Goal: Task Accomplishment & Management: Use online tool/utility

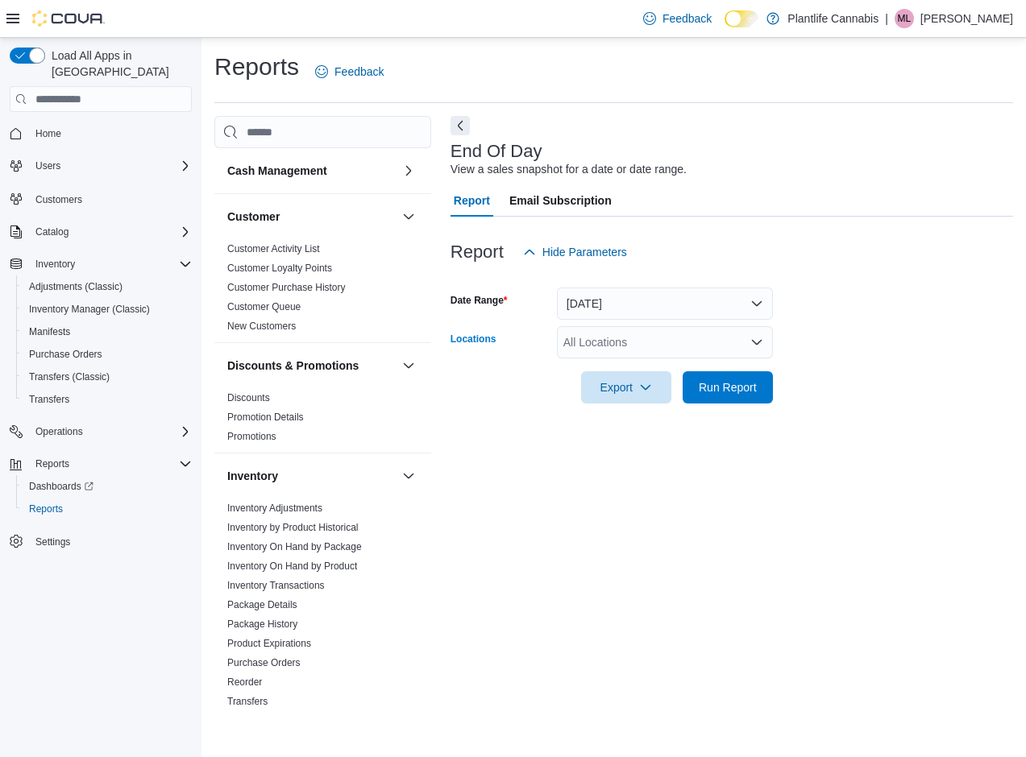
click at [663, 346] on div "All Locations" at bounding box center [665, 342] width 216 height 32
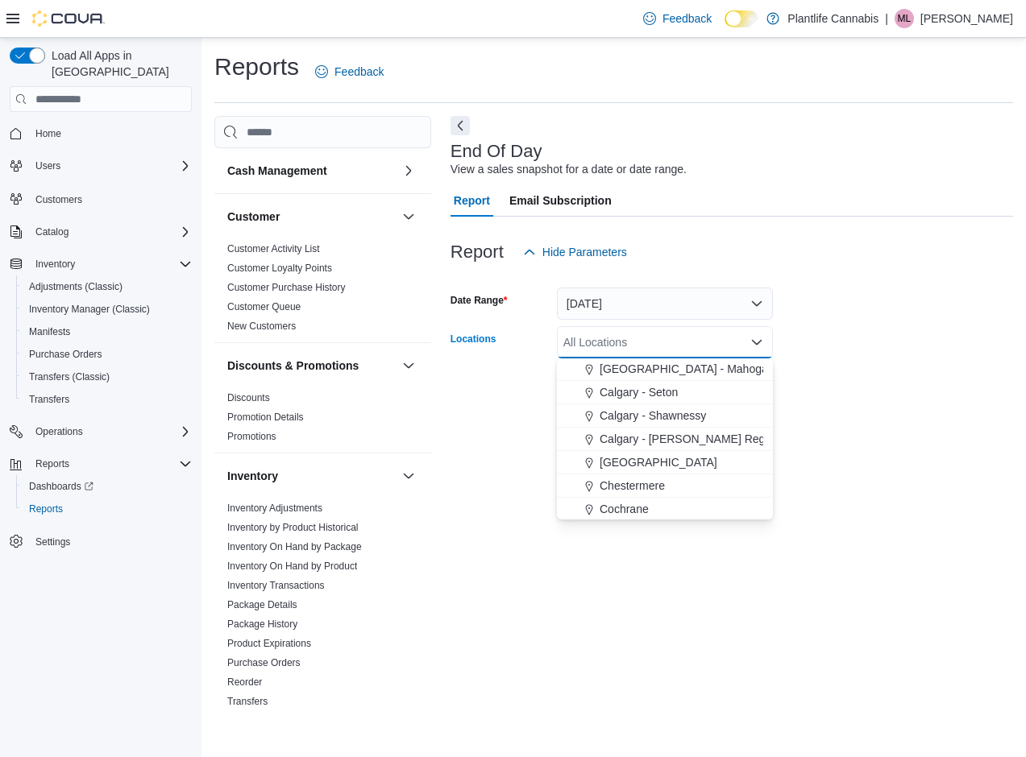
scroll to position [961, 0]
click at [637, 483] on span "Okotoks" at bounding box center [620, 484] width 41 height 16
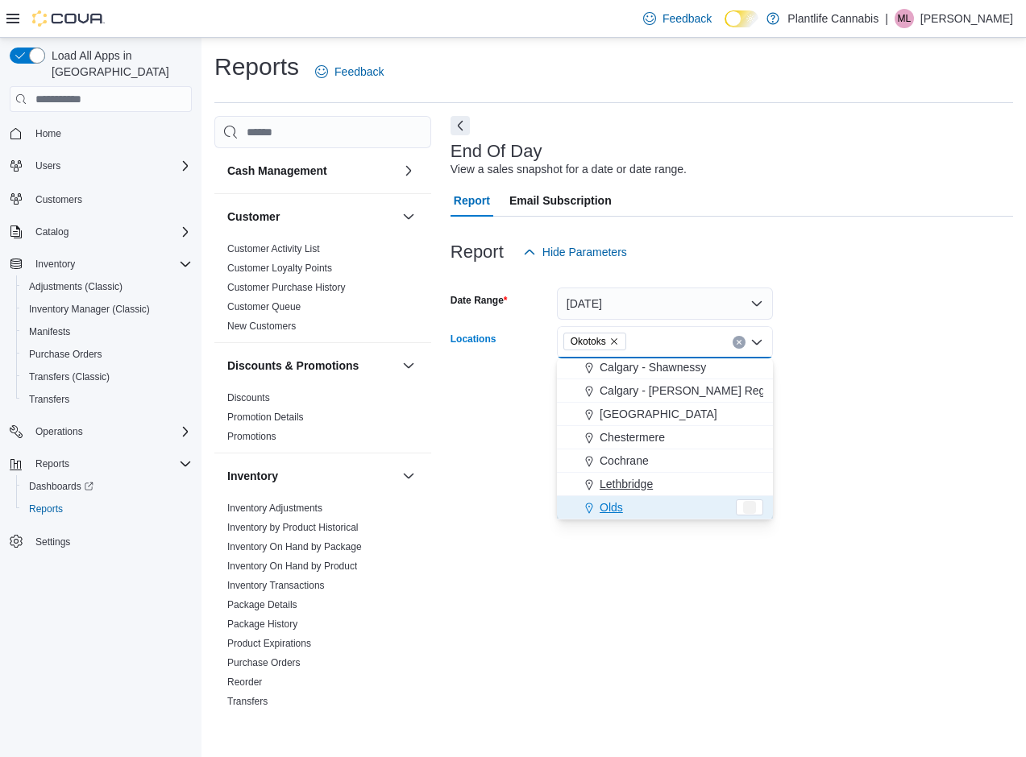
scroll to position [937, 0]
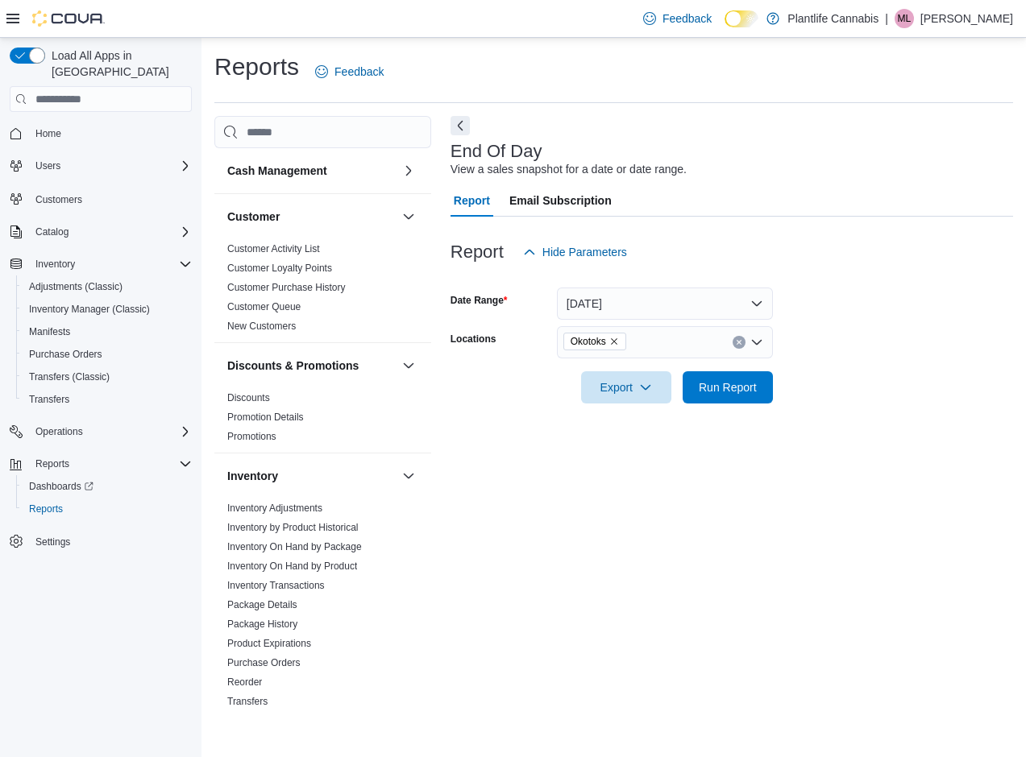
drag, startPoint x: 869, startPoint y: 306, endPoint x: 625, endPoint y: 291, distance: 243.8
click at [865, 305] on form "Date Range [DATE] Locations Okotoks Export Run Report" at bounding box center [731, 335] width 562 height 135
click at [624, 295] on button "[DATE]" at bounding box center [665, 304] width 216 height 32
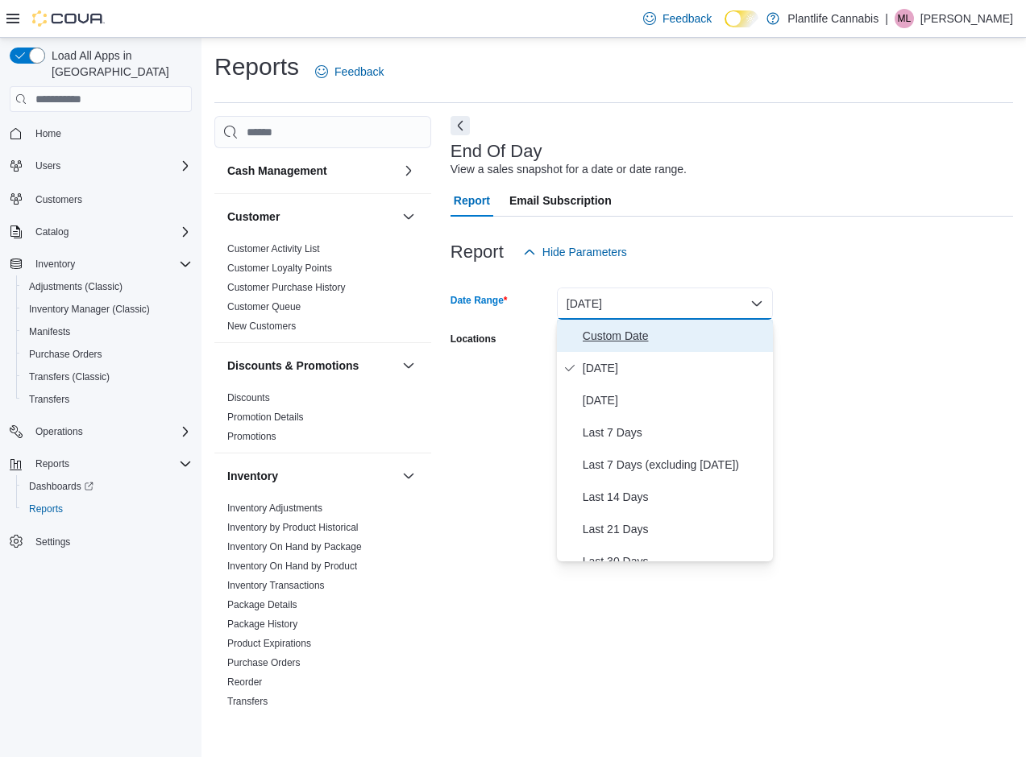
click at [597, 333] on span "Custom Date" at bounding box center [675, 335] width 184 height 19
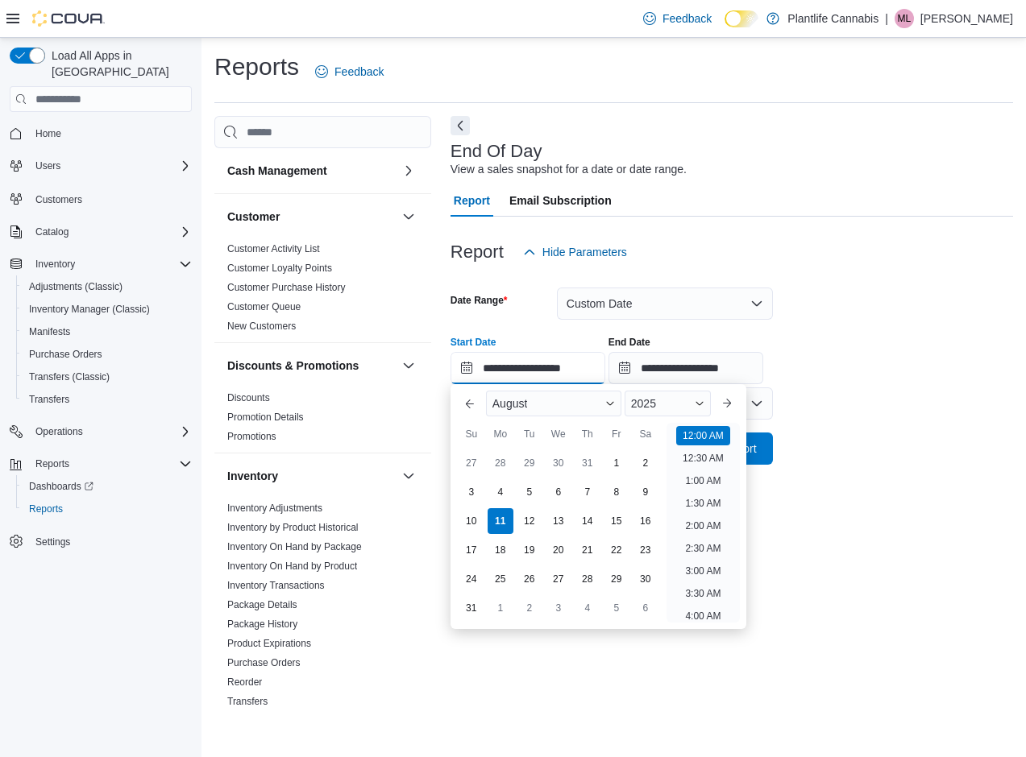
click at [511, 368] on input "**********" at bounding box center [527, 368] width 155 height 32
click at [531, 494] on div "5" at bounding box center [529, 492] width 28 height 28
type input "**********"
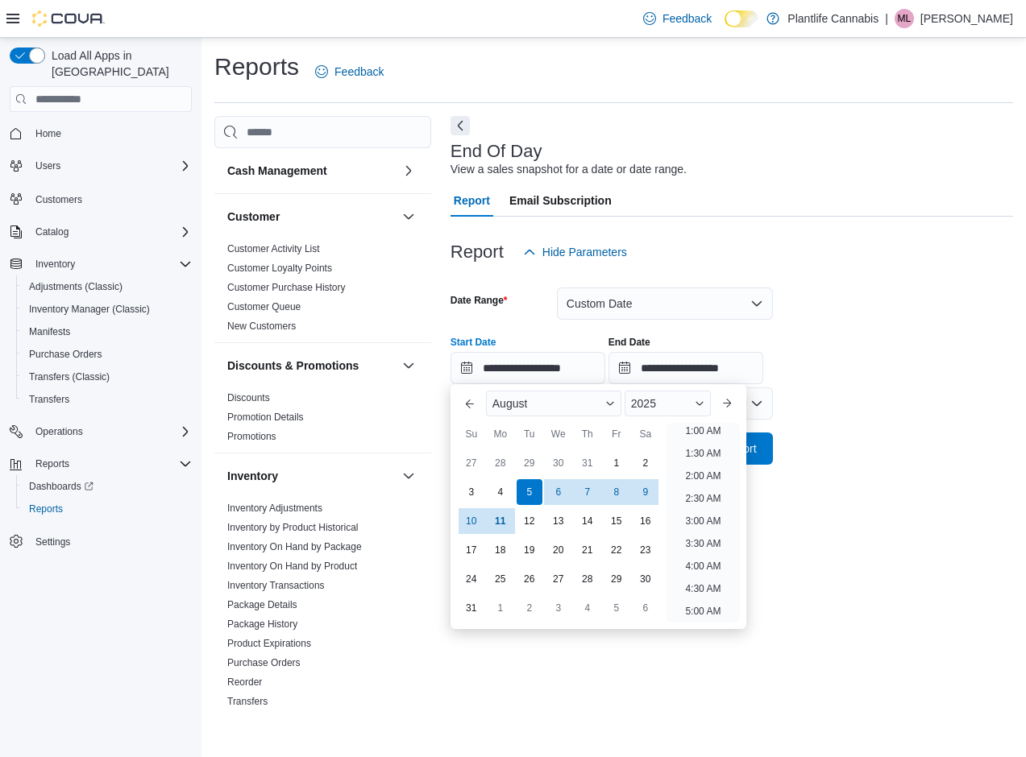
scroll to position [3, 0]
drag, startPoint x: 875, startPoint y: 462, endPoint x: 861, endPoint y: 463, distance: 14.6
click at [875, 462] on form "**********" at bounding box center [731, 366] width 562 height 197
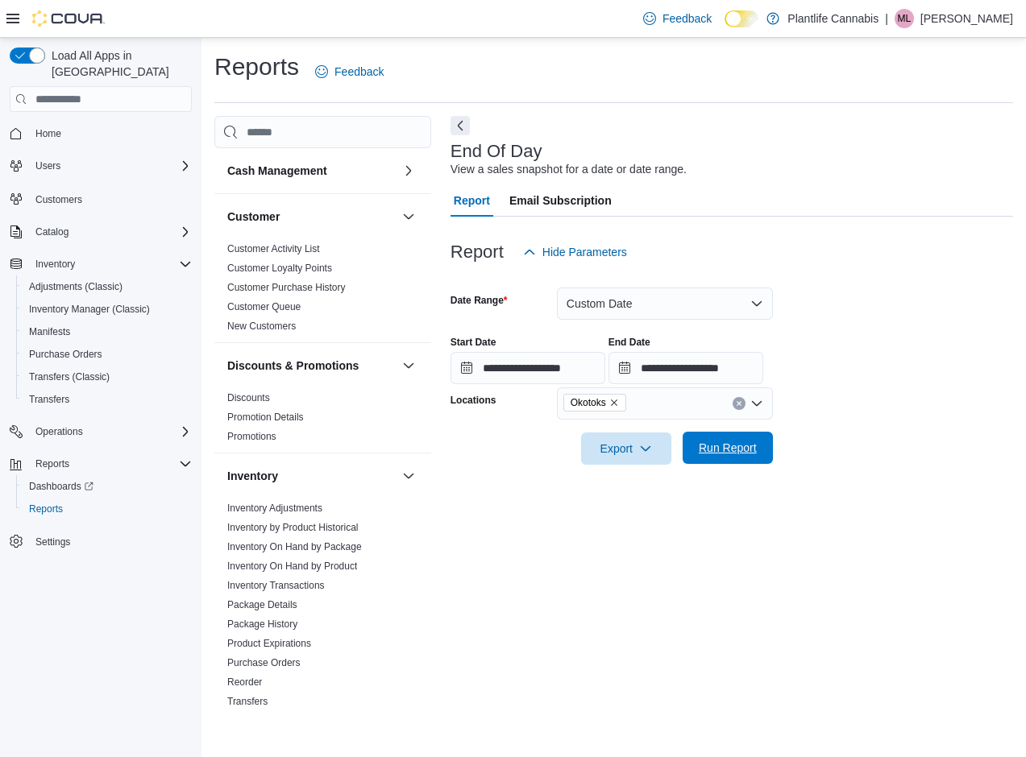
click at [737, 448] on span "Run Report" at bounding box center [728, 448] width 58 height 16
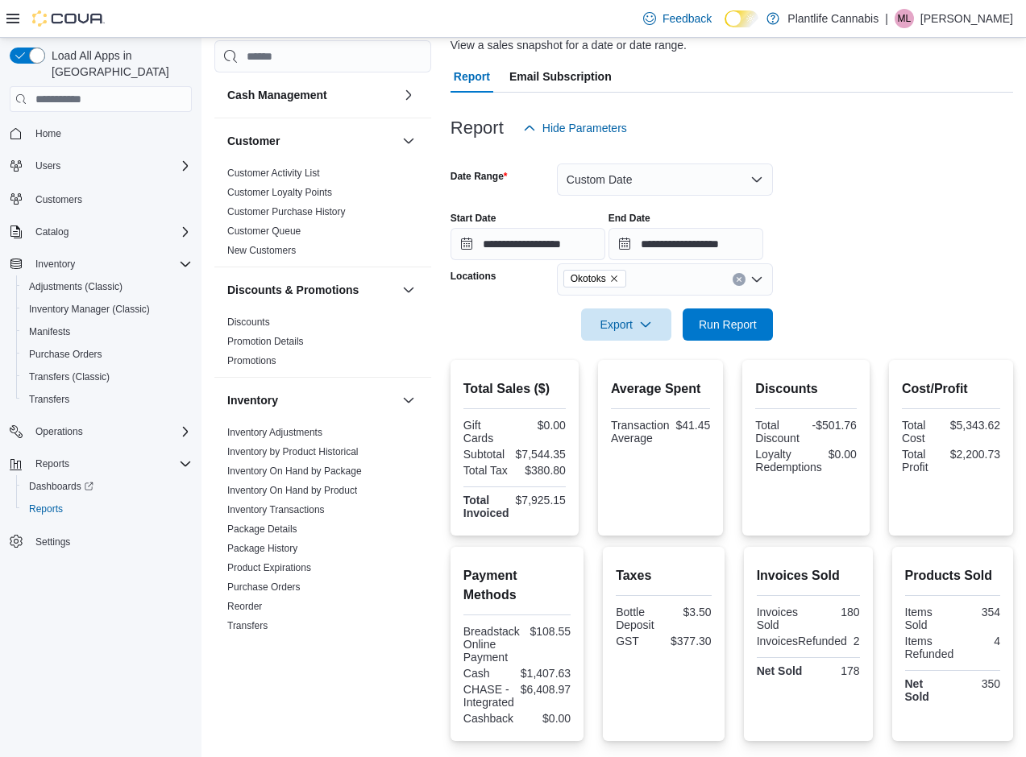
scroll to position [147, 0]
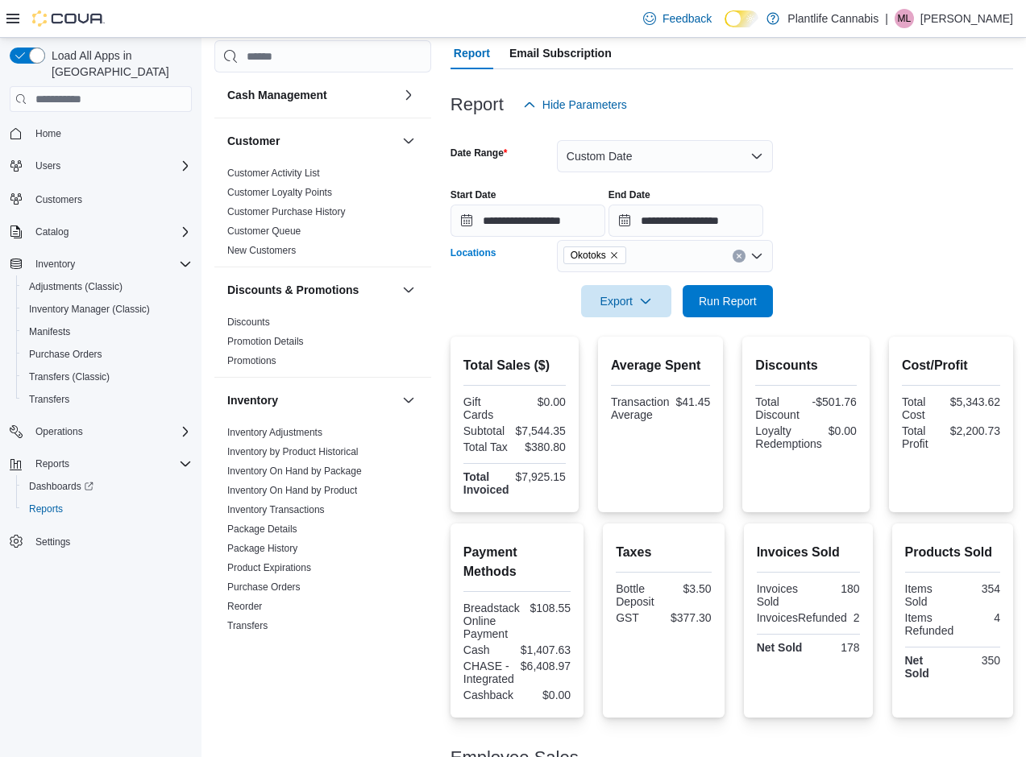
click at [617, 253] on icon "Remove Okotoks from selection in this group" at bounding box center [614, 255] width 6 height 6
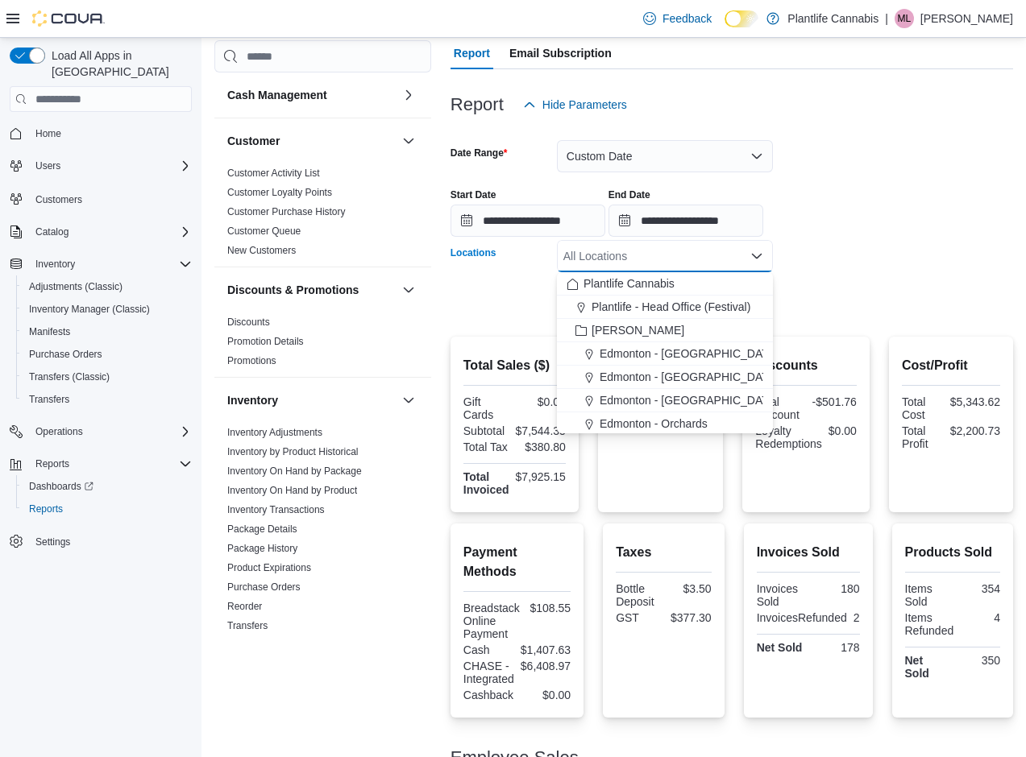
click at [620, 252] on div "All Locations Combo box. Selected. Combo box input. All Locations. Type some te…" at bounding box center [665, 256] width 216 height 32
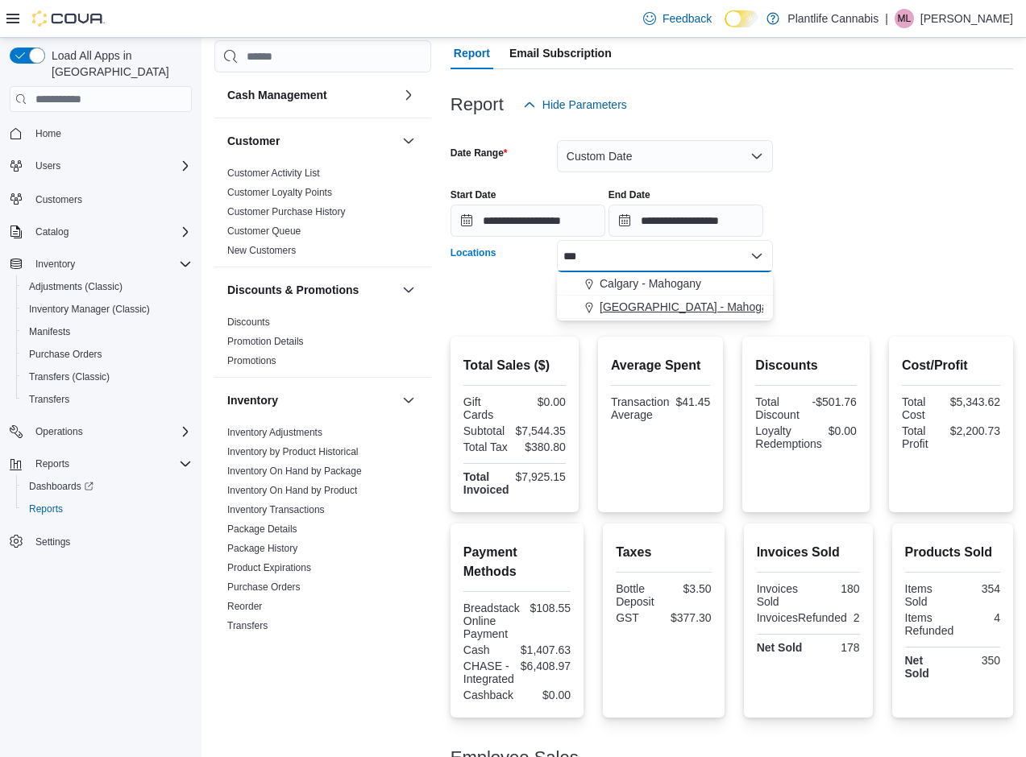
type input "***"
click at [654, 312] on span "[GEOGRAPHIC_DATA] - Mahogany Market" at bounding box center [709, 307] width 218 height 16
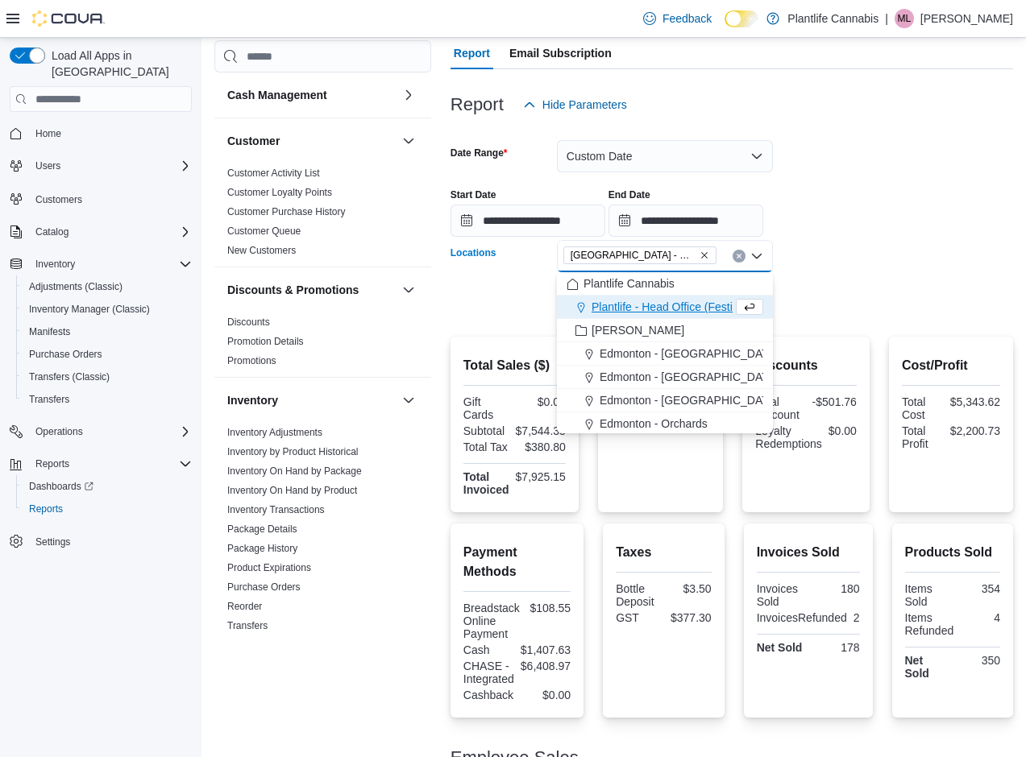
click at [848, 277] on div at bounding box center [731, 278] width 562 height 13
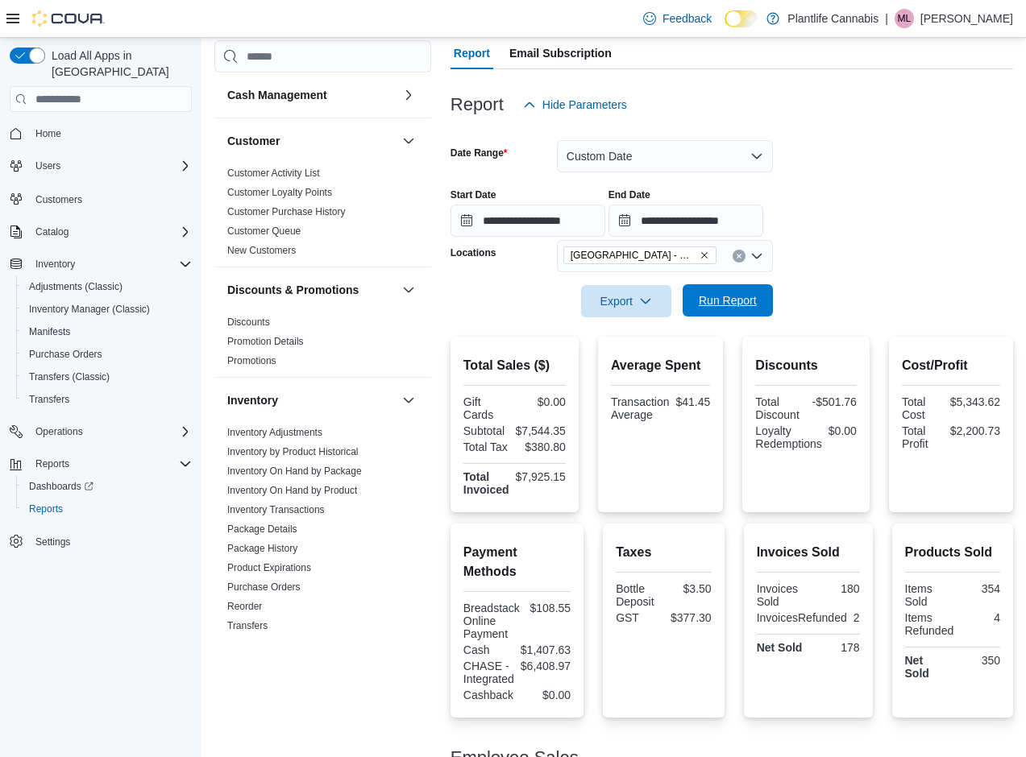
click at [719, 296] on span "Run Report" at bounding box center [728, 301] width 58 height 16
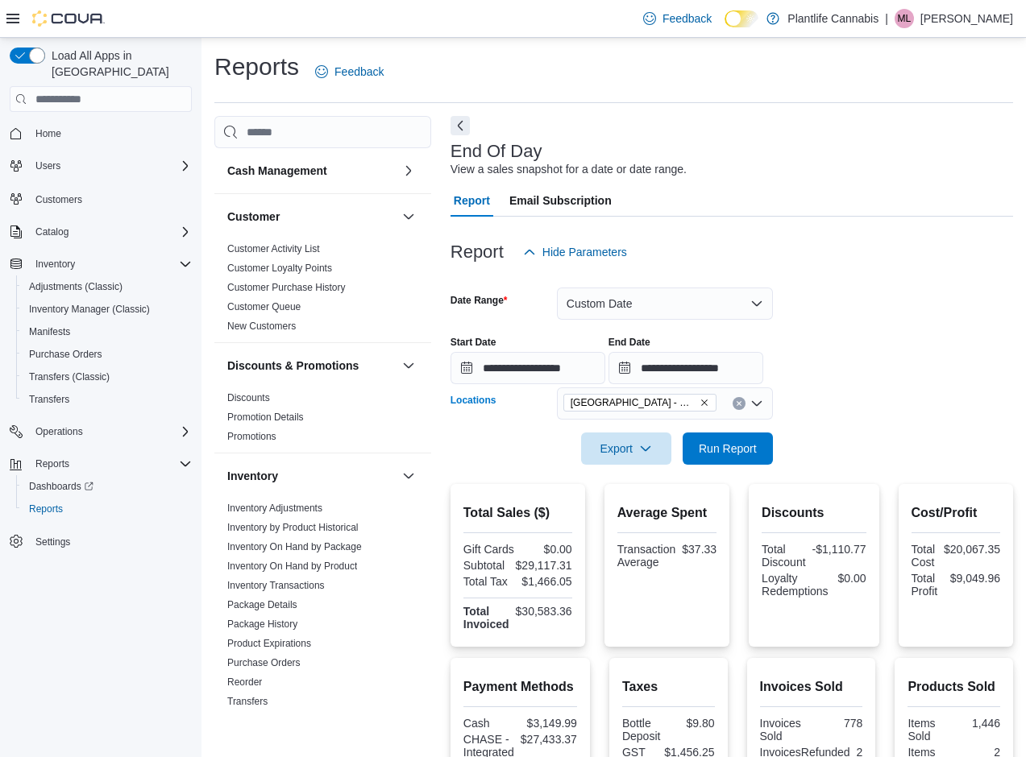
click at [705, 401] on icon "Remove Calgary - Mahogany Market from selection in this group" at bounding box center [704, 403] width 6 height 6
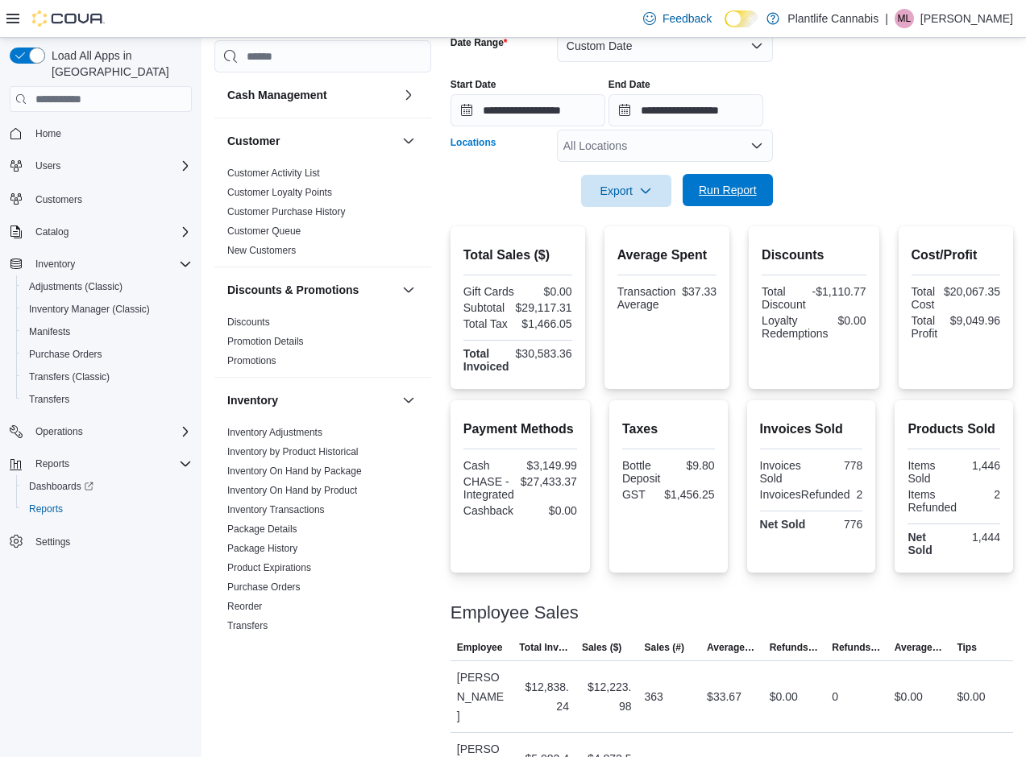
scroll to position [260, 0]
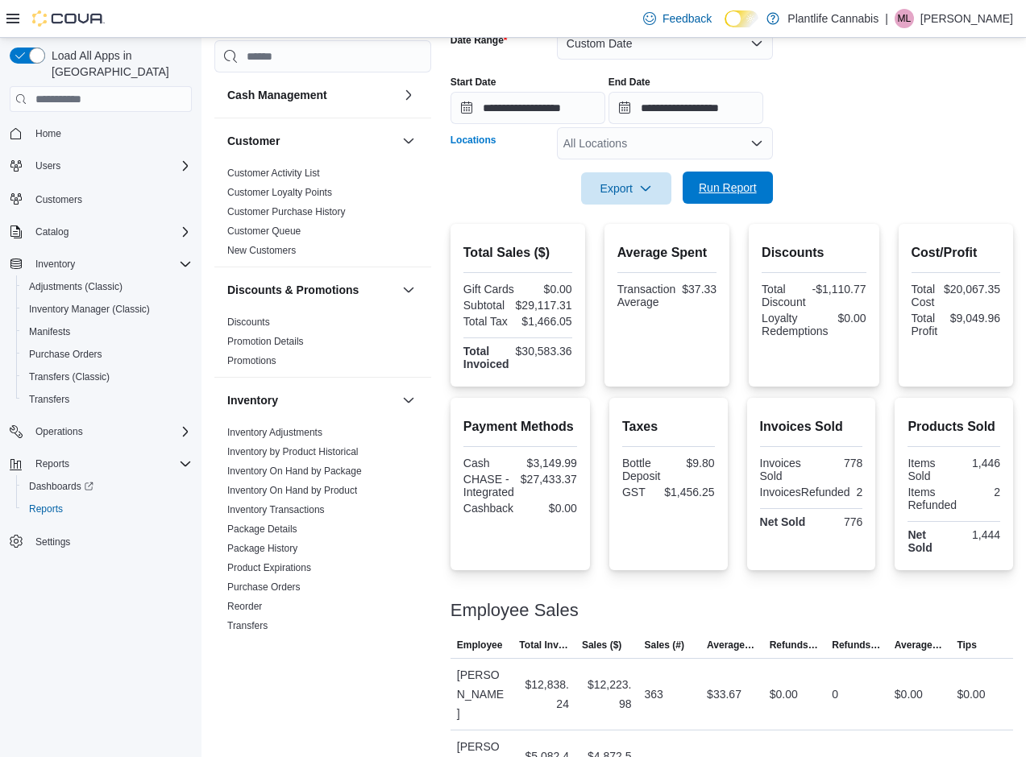
click at [725, 179] on span "Run Report" at bounding box center [727, 188] width 71 height 32
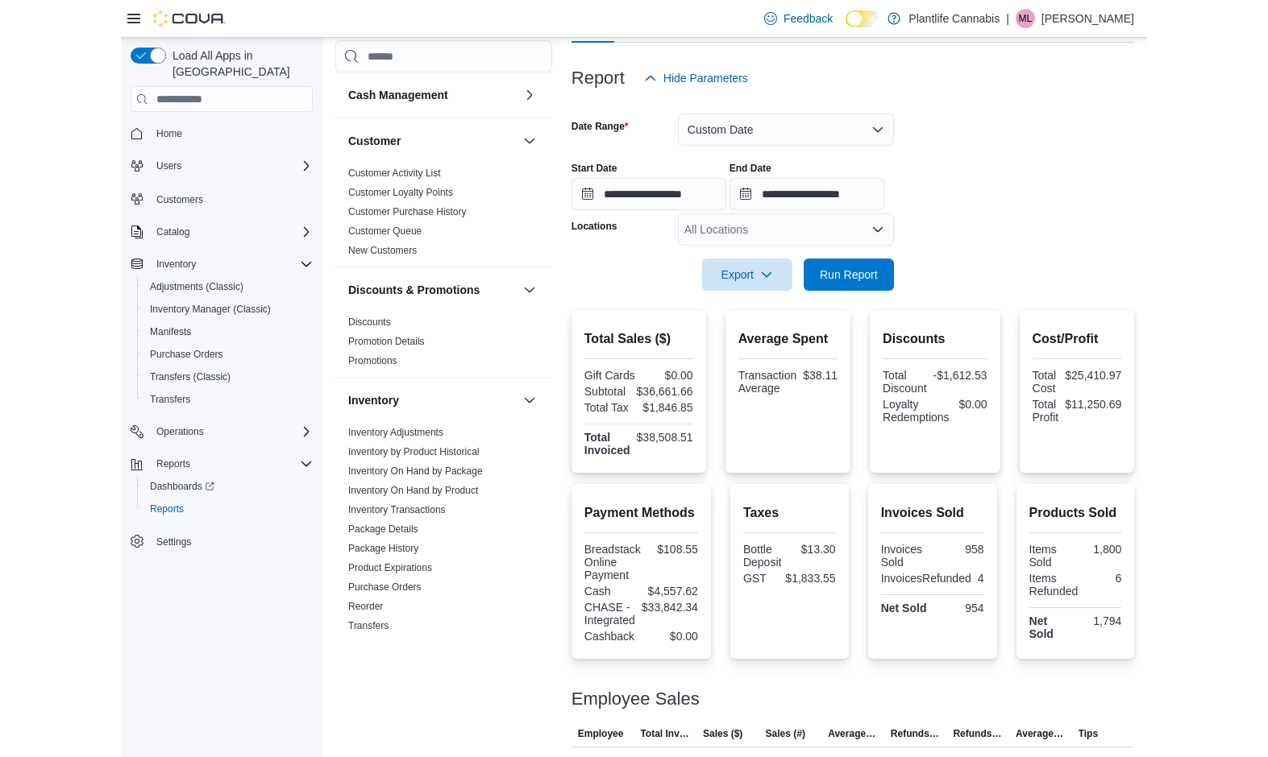
scroll to position [151, 0]
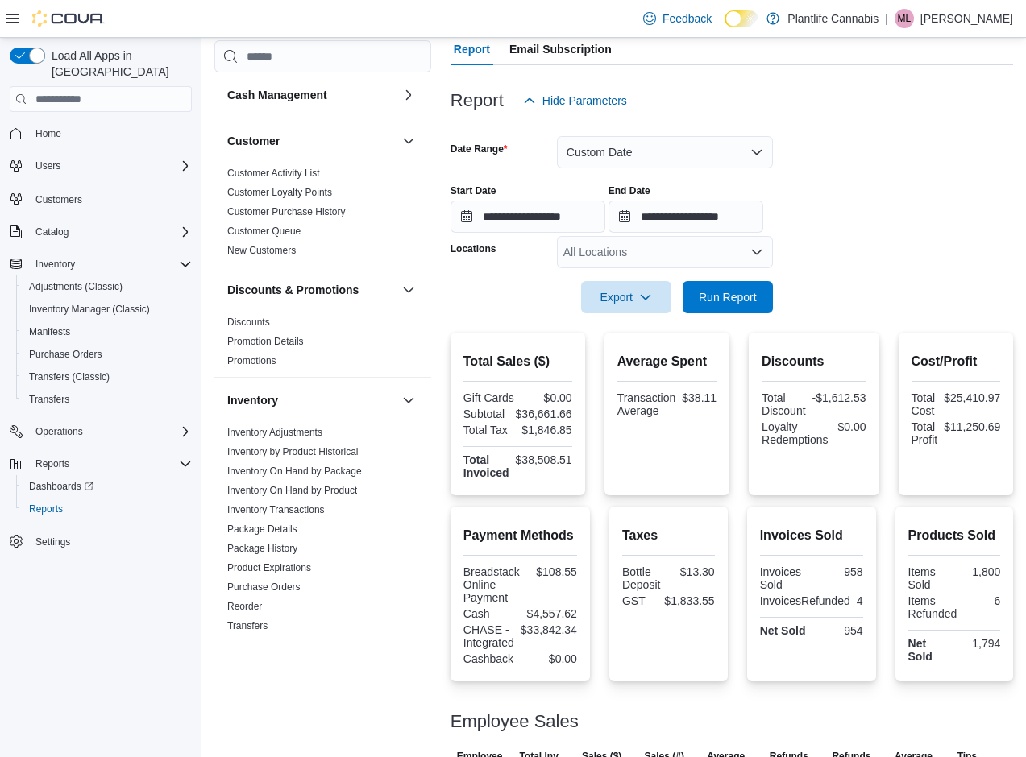
click at [600, 252] on div "All Locations" at bounding box center [665, 252] width 216 height 32
type input "***"
click at [606, 279] on span "Okotoks" at bounding box center [620, 280] width 41 height 16
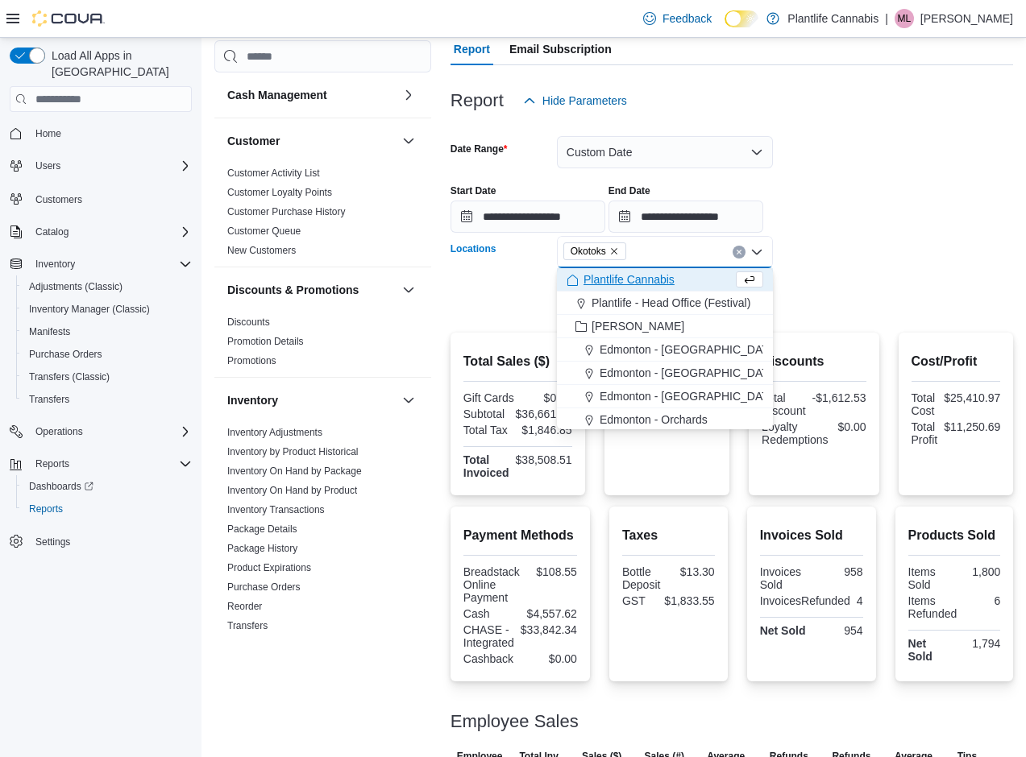
drag, startPoint x: 817, startPoint y: 241, endPoint x: 807, endPoint y: 260, distance: 22.0
click at [817, 241] on form "**********" at bounding box center [731, 215] width 563 height 197
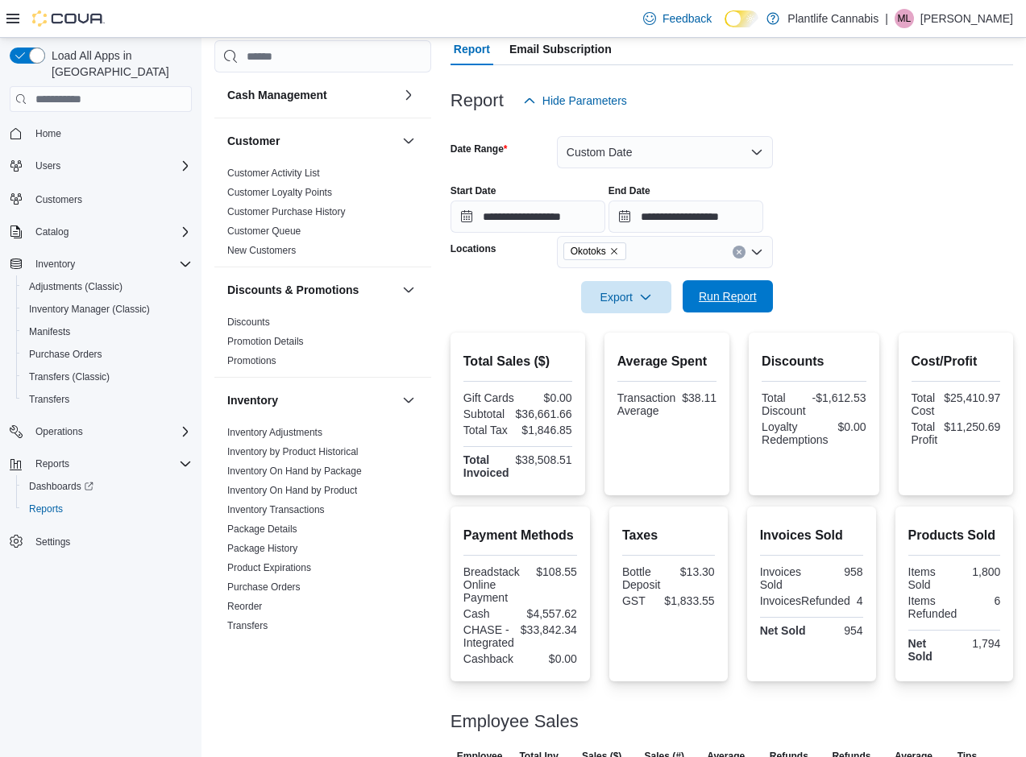
click at [741, 293] on span "Run Report" at bounding box center [728, 296] width 58 height 16
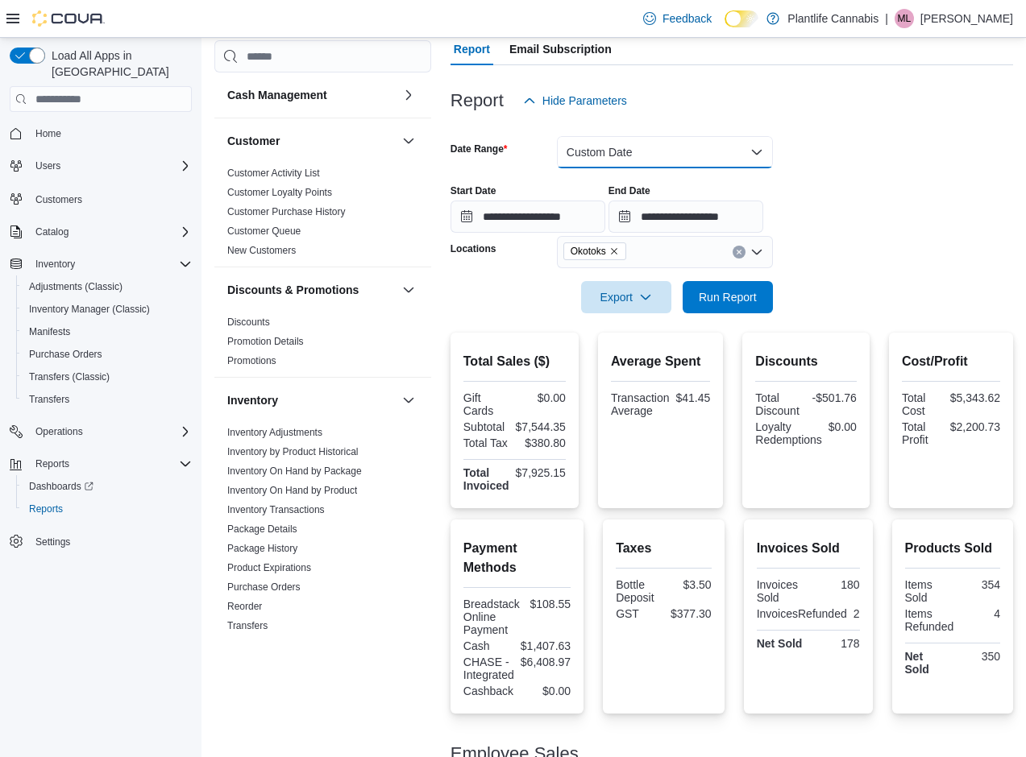
click at [600, 156] on button "Custom Date" at bounding box center [665, 152] width 216 height 32
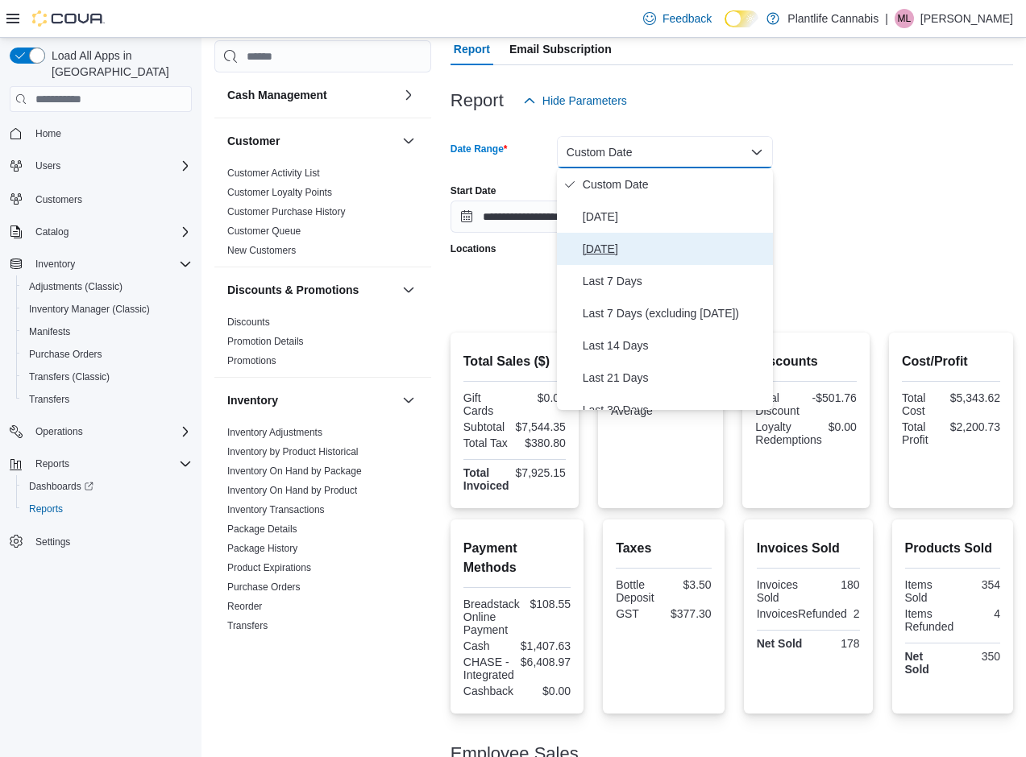
click at [604, 248] on span "[DATE]" at bounding box center [675, 248] width 184 height 19
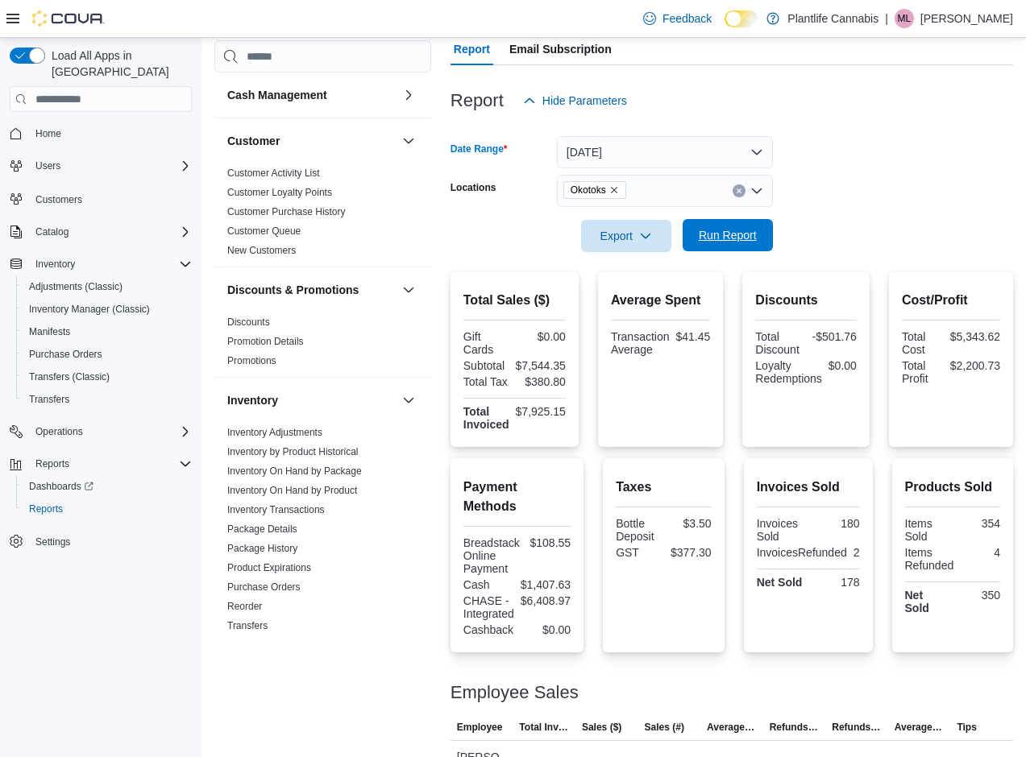
click at [707, 226] on span "Run Report" at bounding box center [727, 235] width 71 height 32
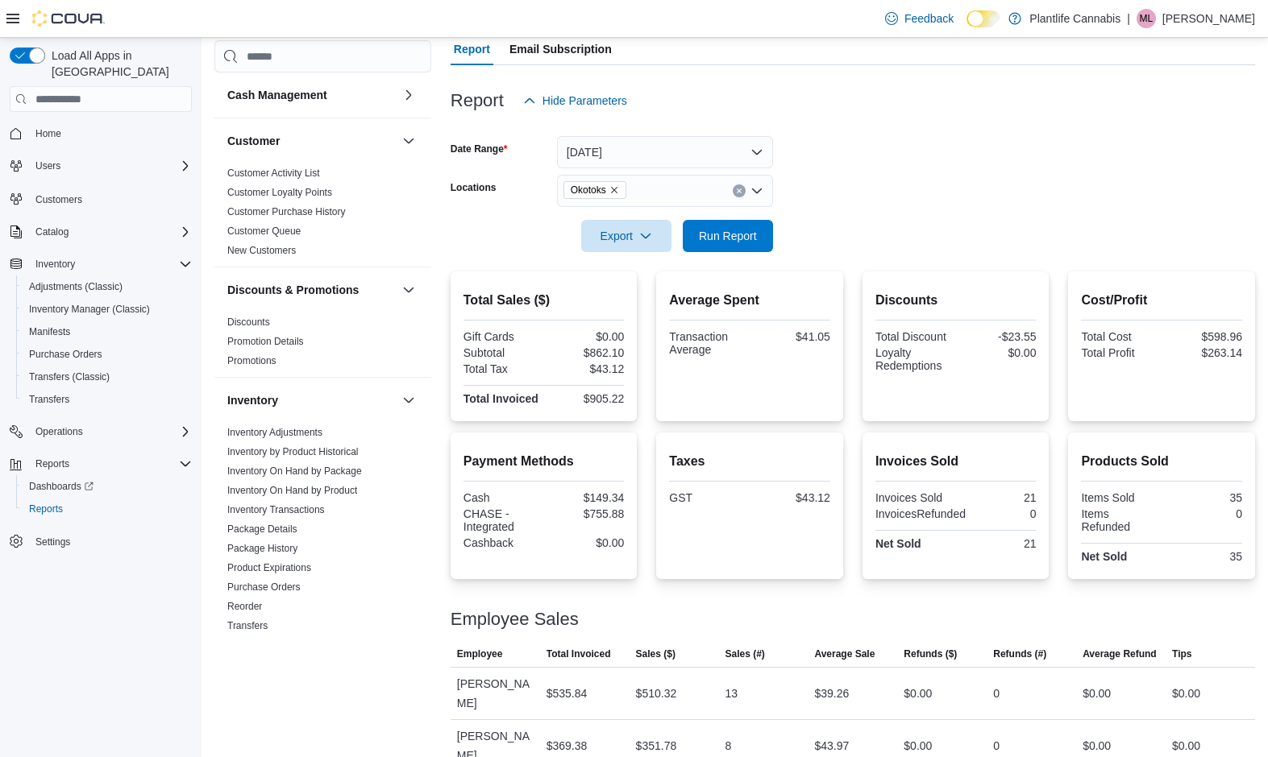
scroll to position [160, 0]
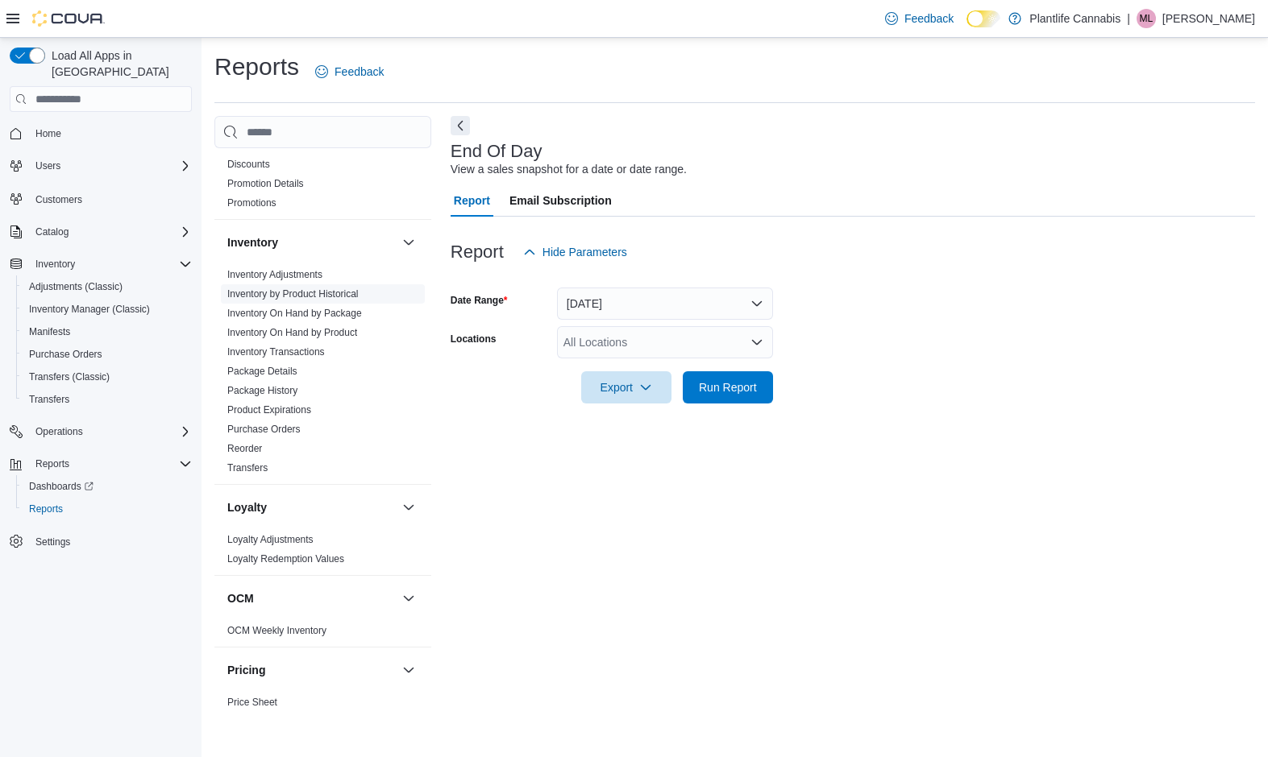
scroll to position [235, 0]
click at [63, 303] on span "Inventory Manager (Classic)" at bounding box center [89, 309] width 121 height 13
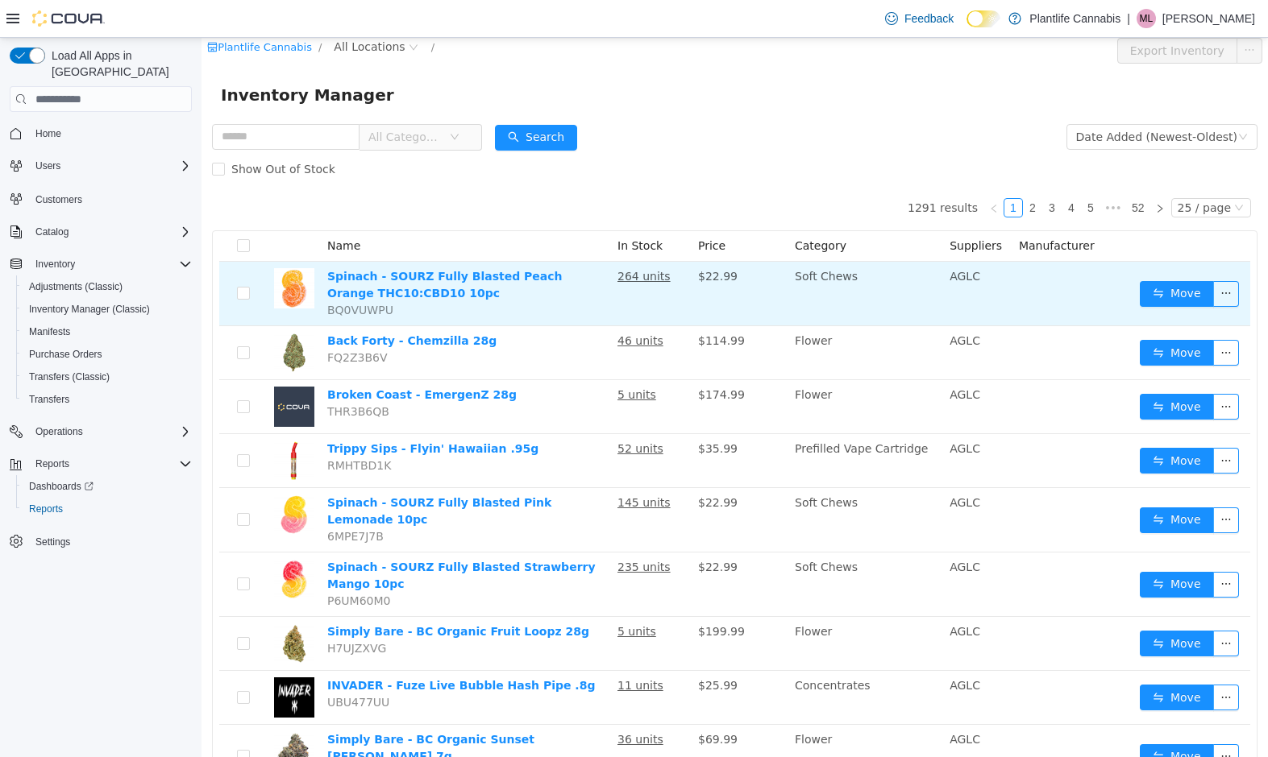
scroll to position [6, 0]
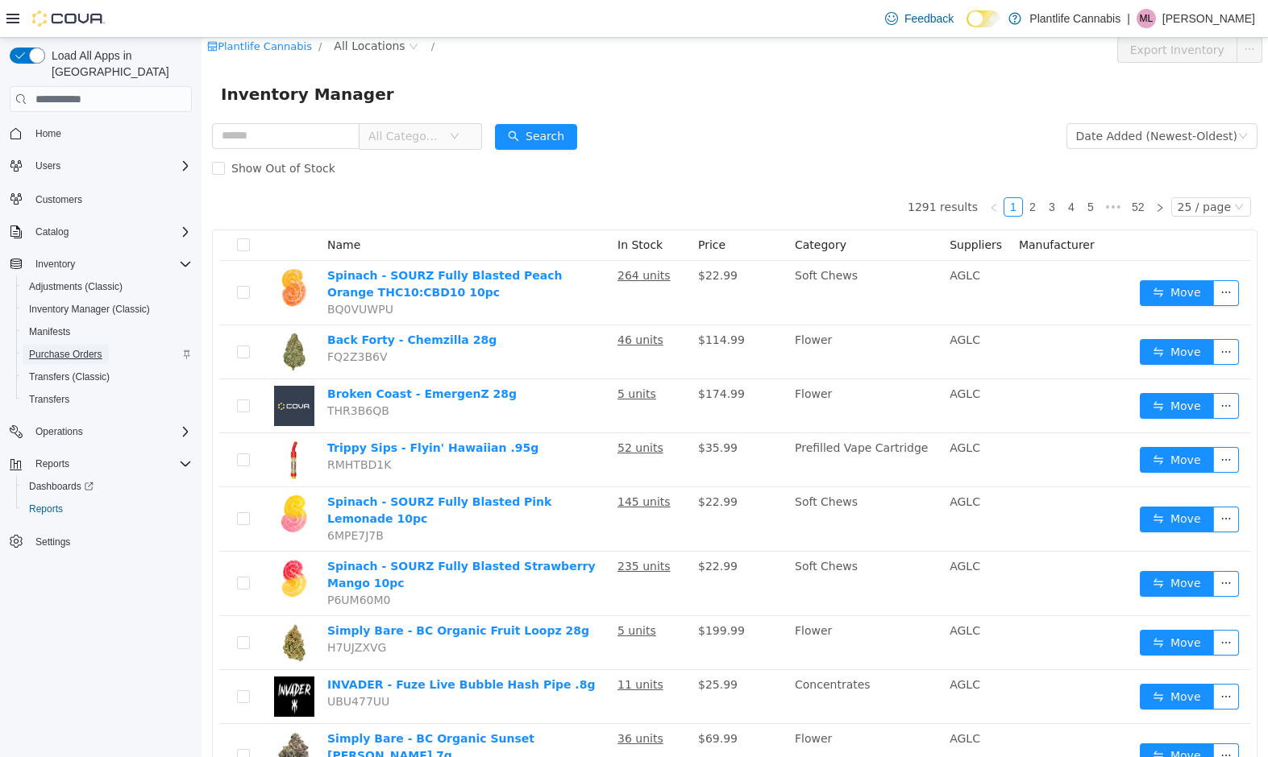
click at [70, 348] on span "Purchase Orders" at bounding box center [65, 354] width 73 height 13
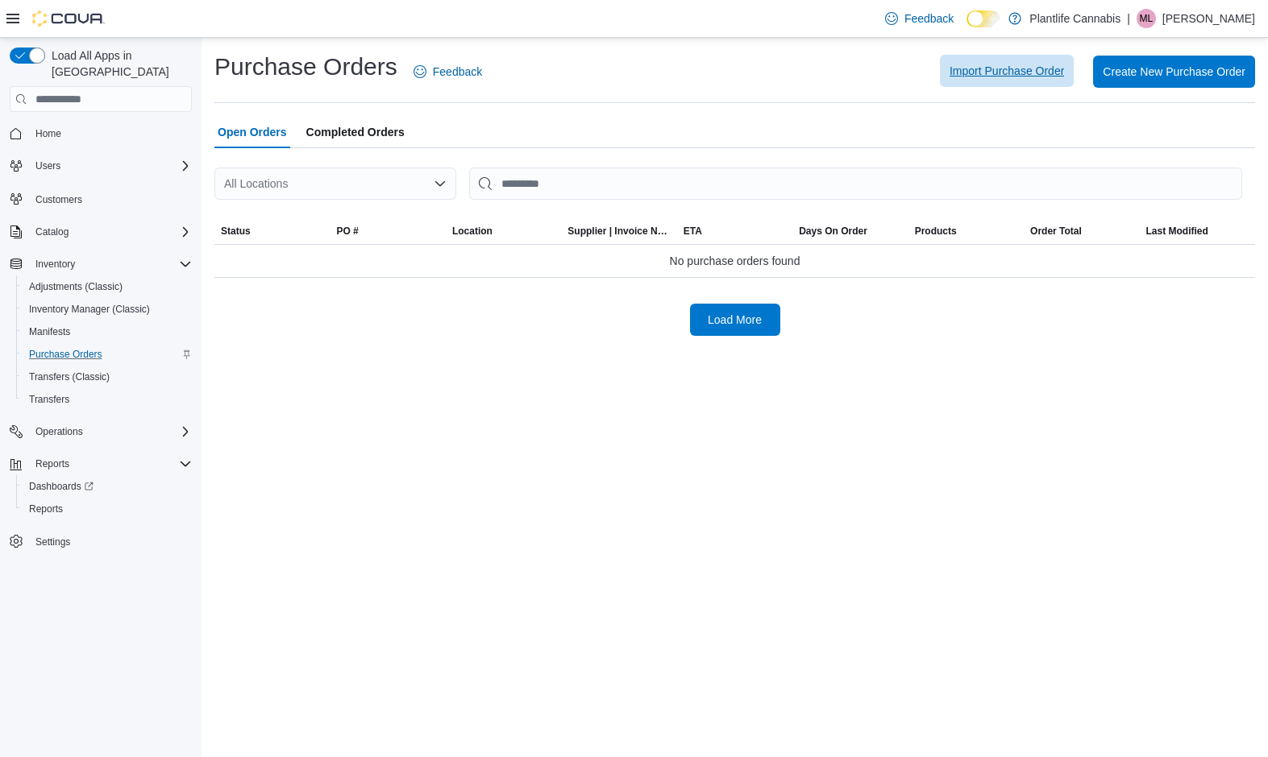
click at [989, 77] on span "Import Purchase Order" at bounding box center [1006, 71] width 114 height 16
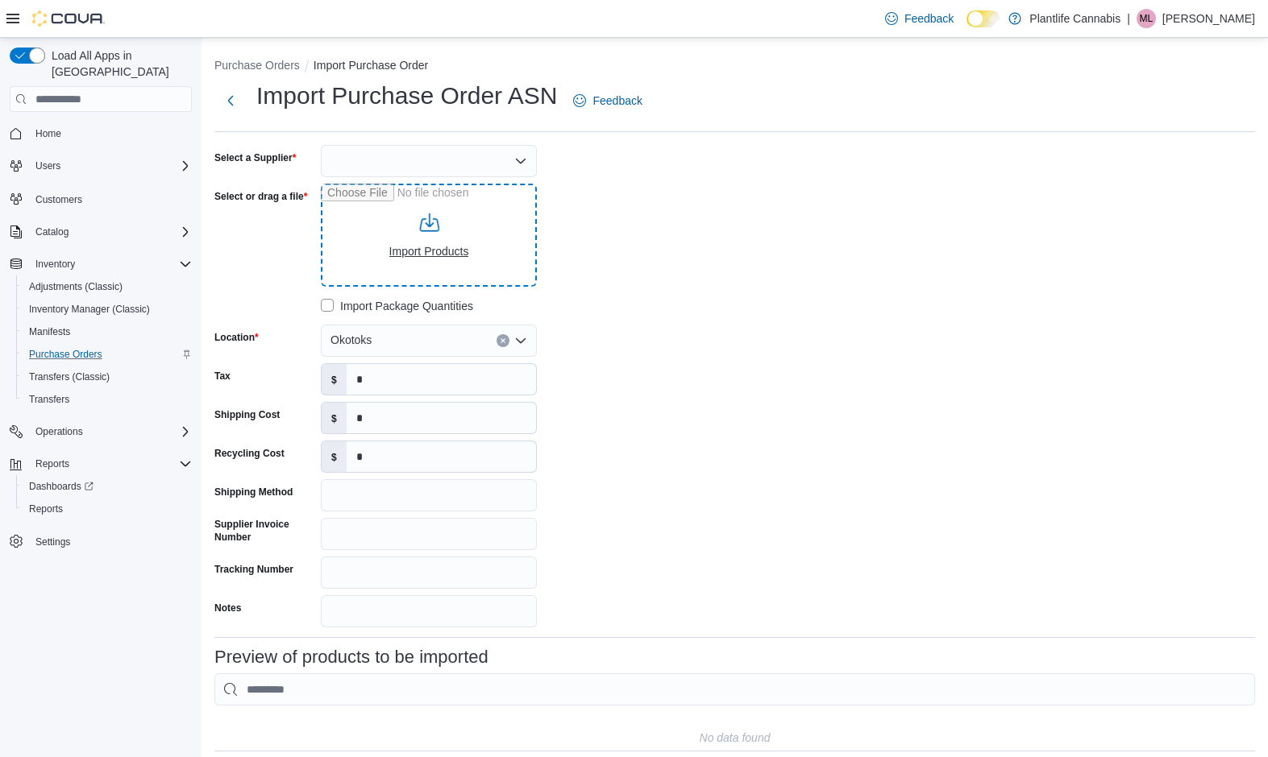
click at [414, 241] on input "Select or drag a file" at bounding box center [429, 235] width 216 height 103
type input "**********"
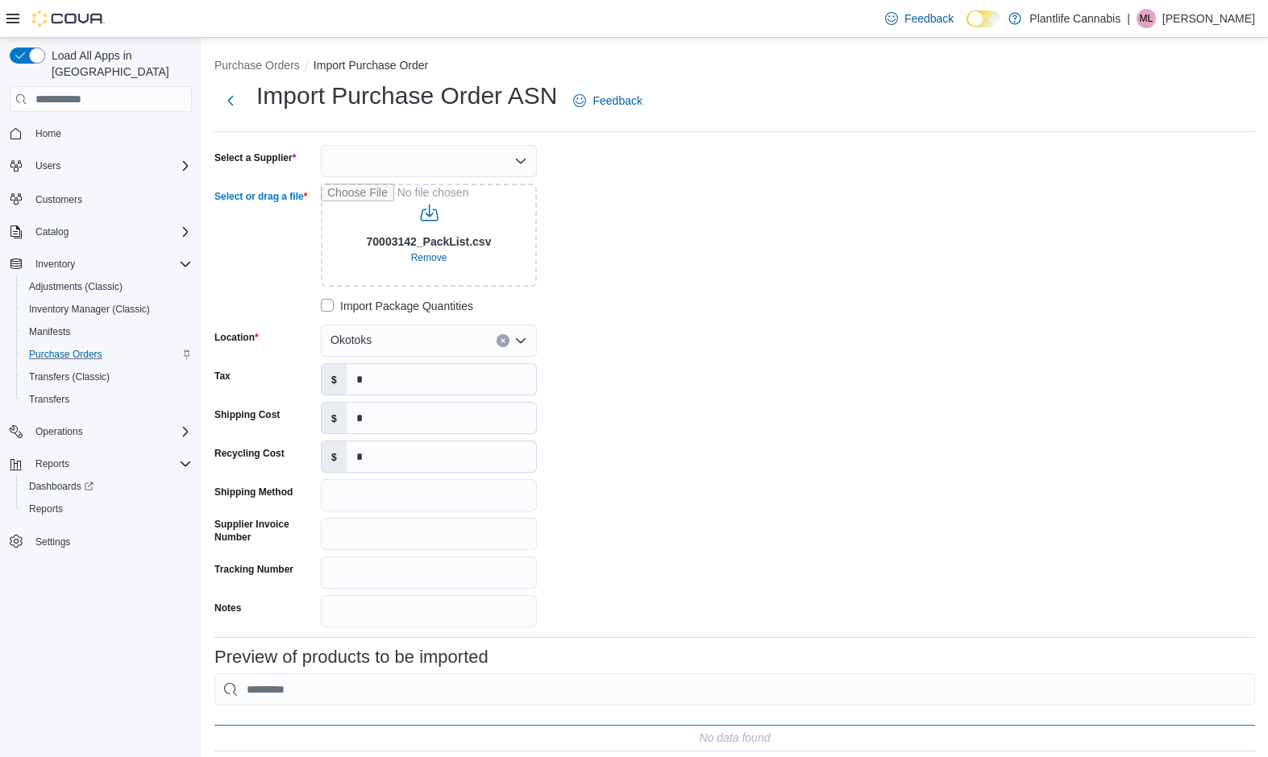
click at [382, 161] on div at bounding box center [429, 161] width 216 height 32
type input "**********"
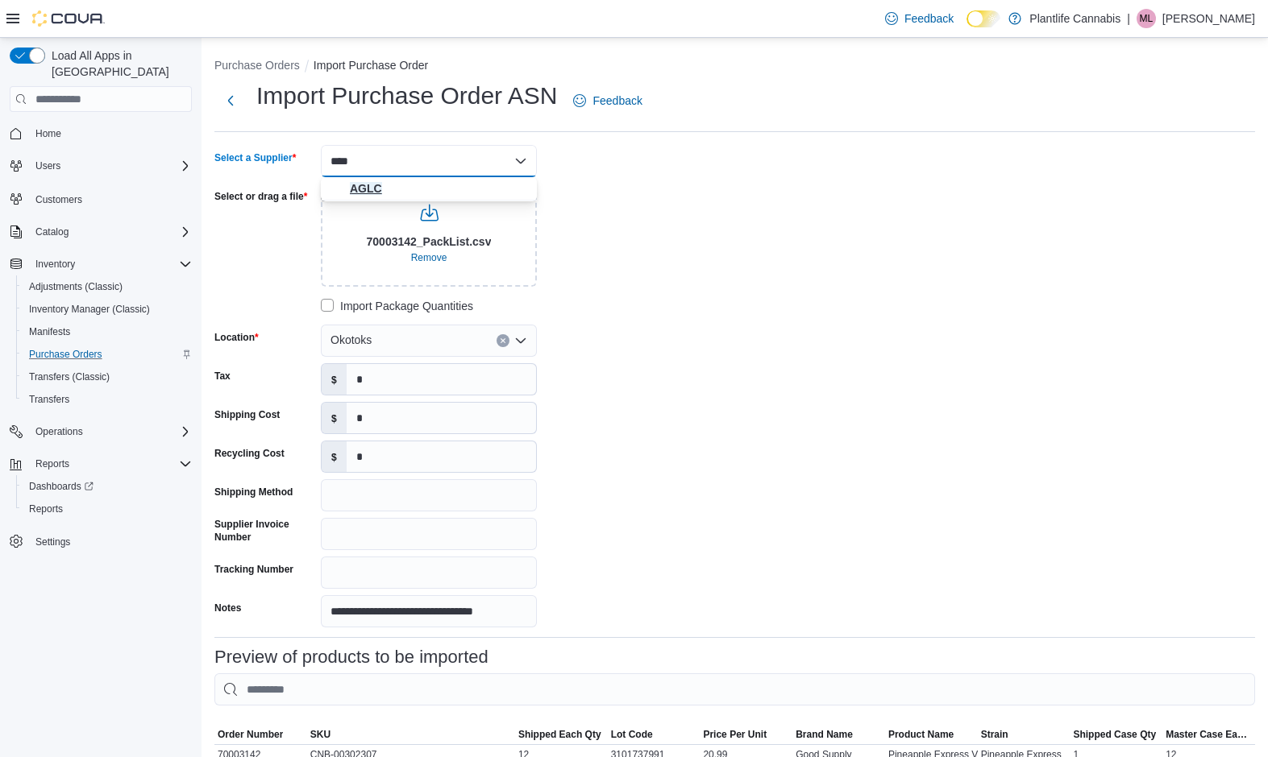
type input "****"
click at [390, 182] on span "AGLC" at bounding box center [438, 188] width 177 height 16
click at [342, 531] on input "Supplier Invoice Number" at bounding box center [429, 533] width 216 height 32
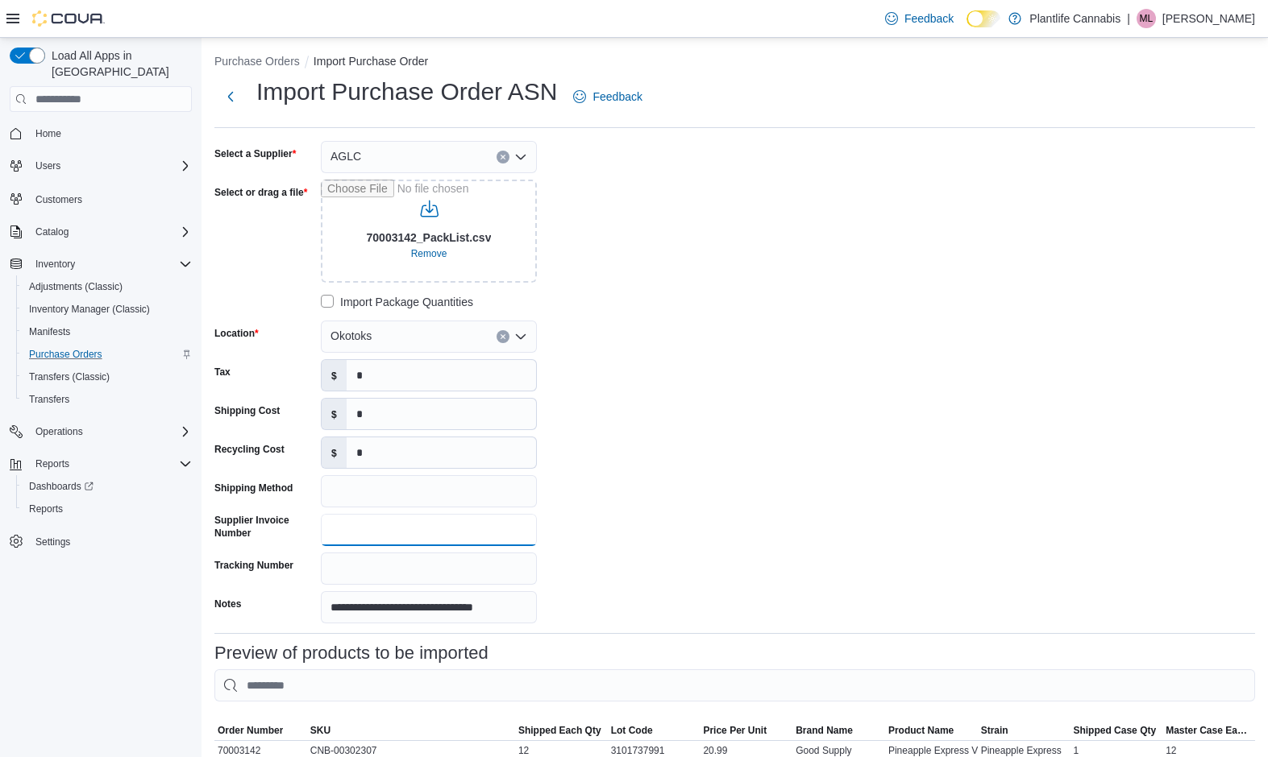
click at [371, 525] on input "Supplier Invoice Number" at bounding box center [429, 530] width 216 height 32
type input "********"
click at [690, 502] on div "**********" at bounding box center [455, 382] width 483 height 483
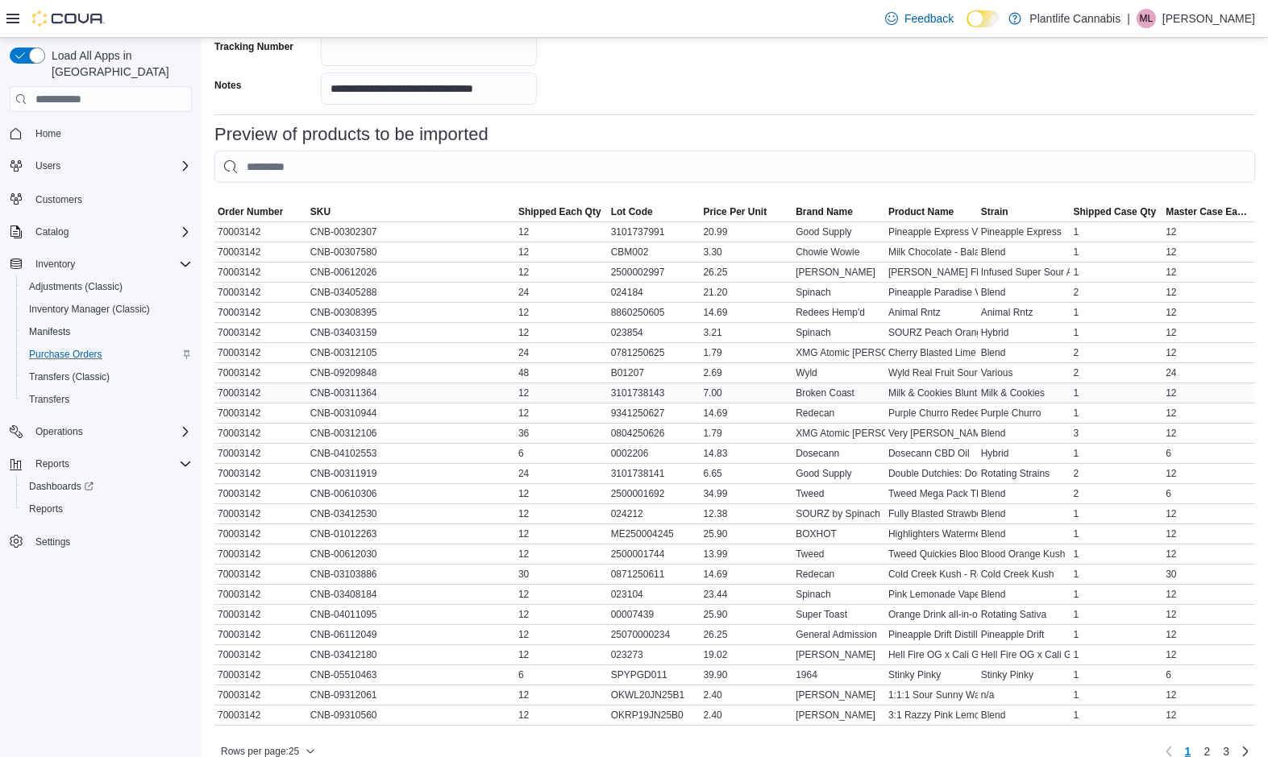
scroll to position [583, 0]
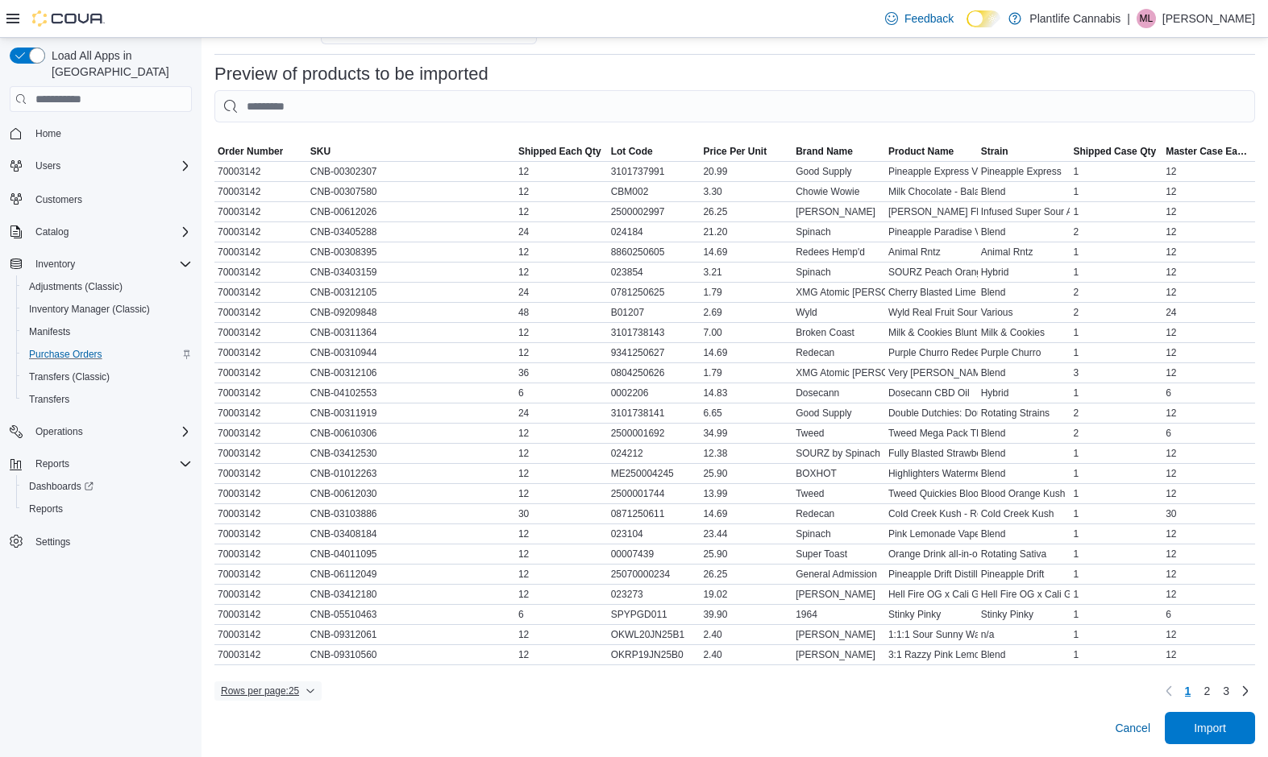
click at [315, 690] on icon "button" at bounding box center [310, 692] width 10 height 10
click at [292, 657] on span "100 rows" at bounding box center [294, 656] width 52 height 13
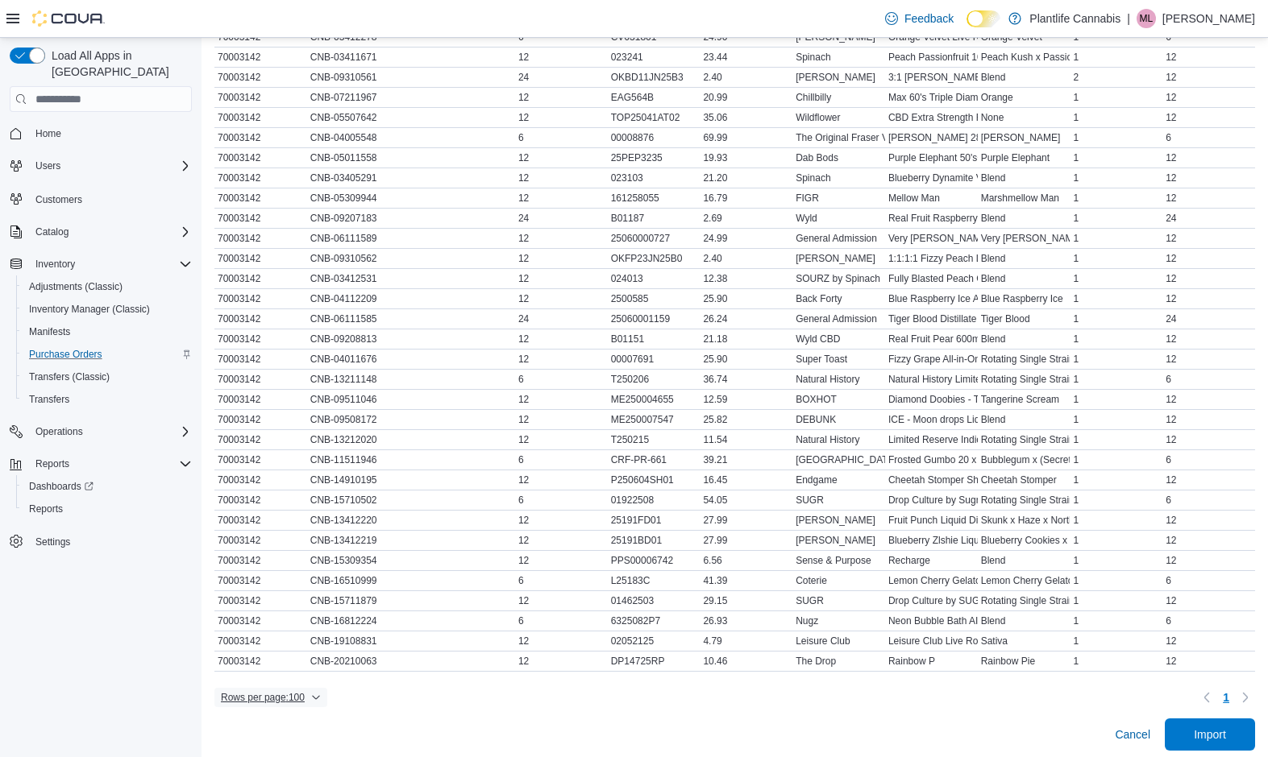
scroll to position [1369, 0]
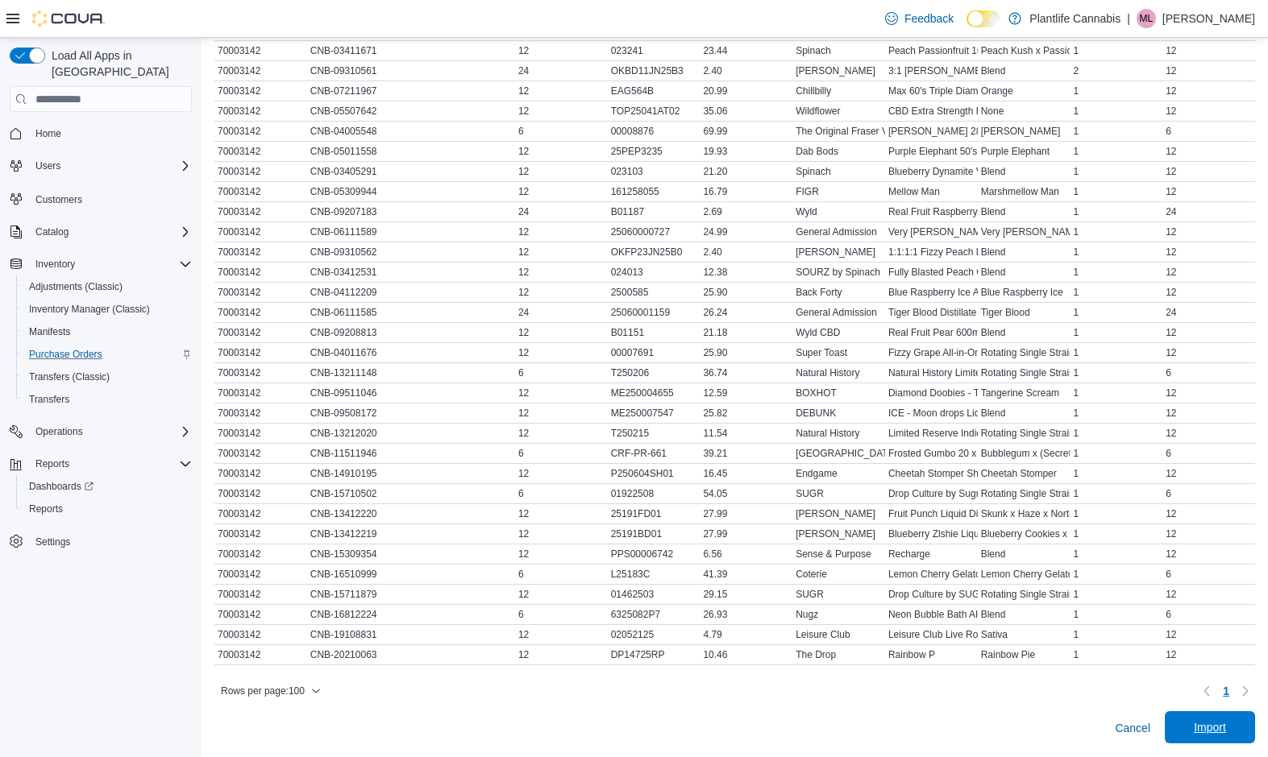
click at [1218, 728] on span "Import" at bounding box center [1209, 728] width 32 height 16
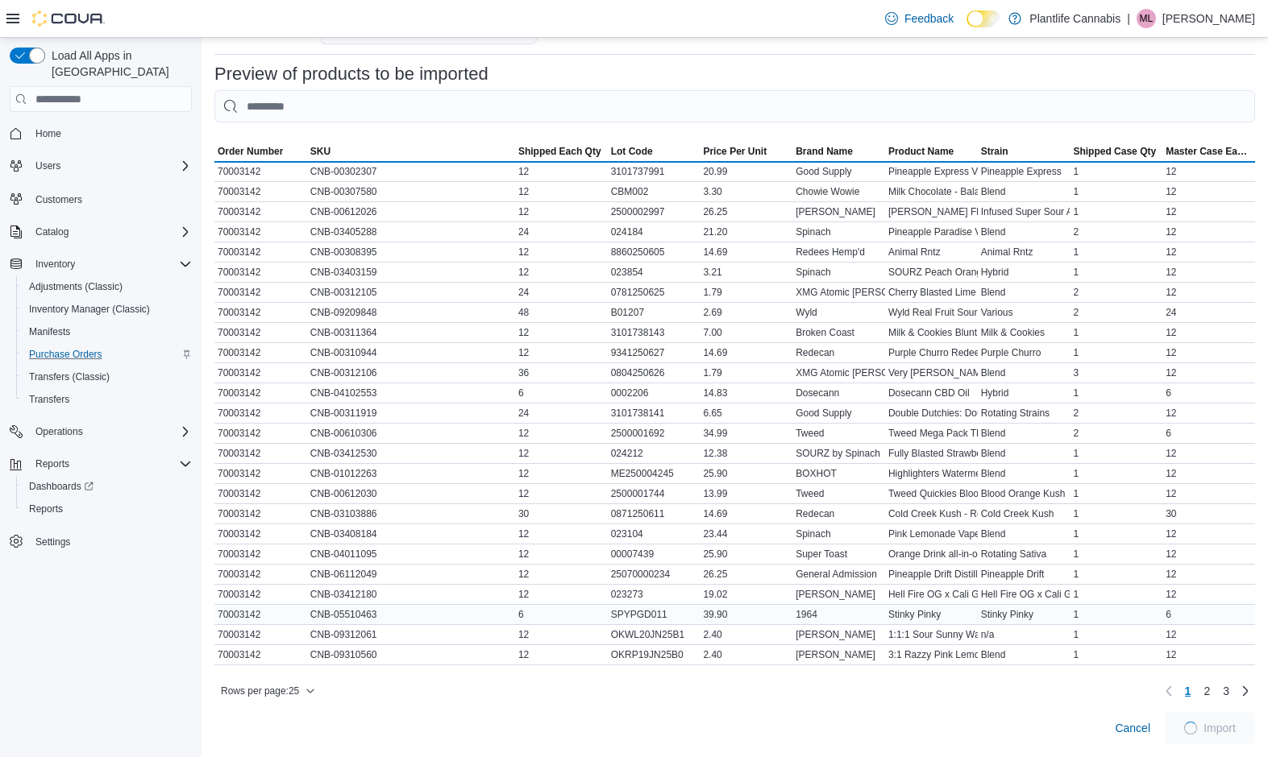
scroll to position [600, 0]
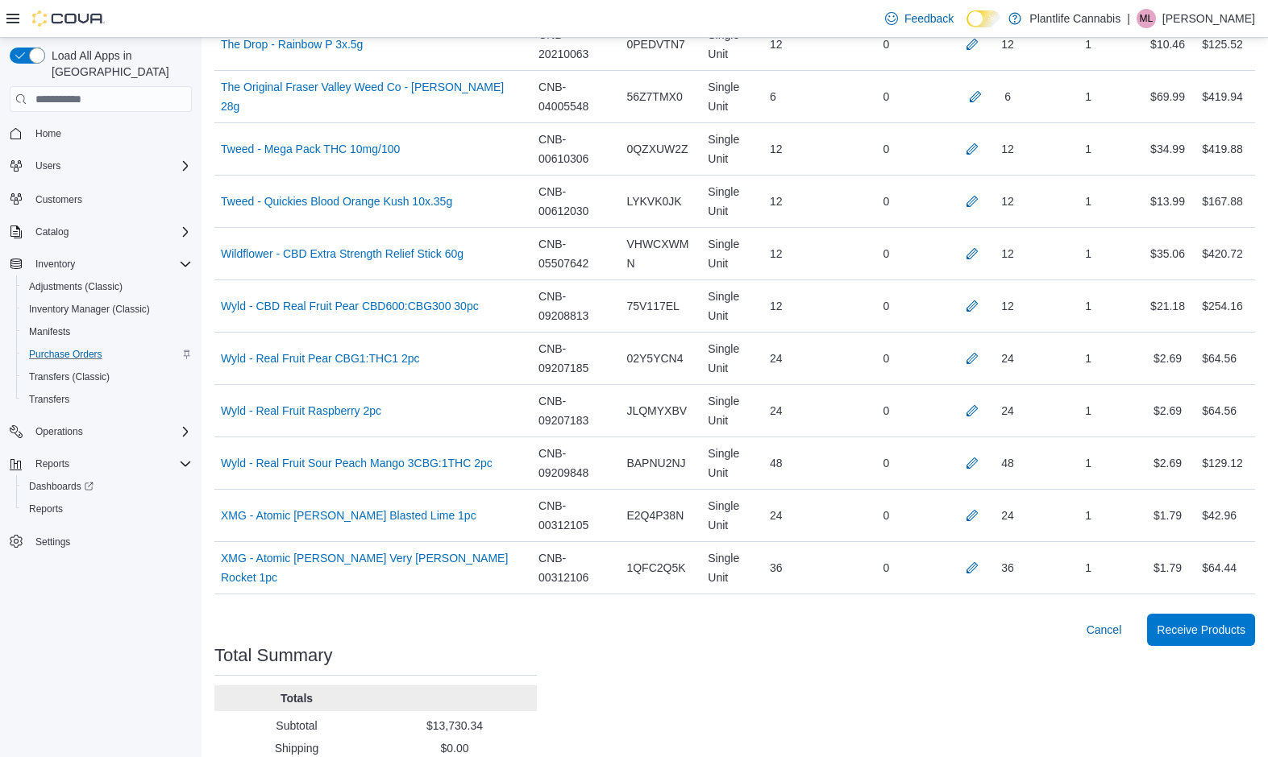
scroll to position [3366, 0]
